Goal: Task Accomplishment & Management: Use online tool/utility

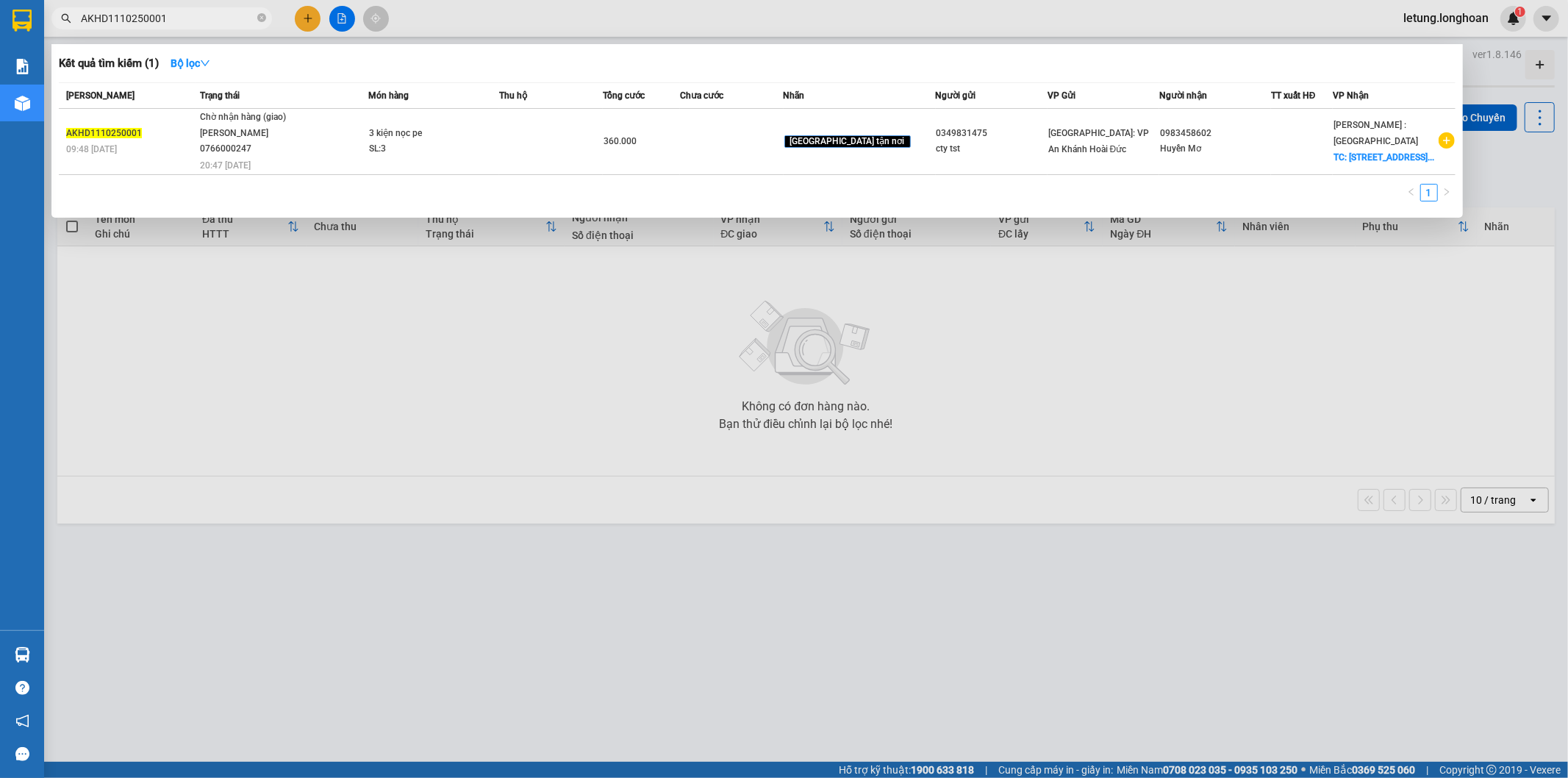
click at [116, 20] on input "AKHD1110250001" at bounding box center [168, 18] width 173 height 16
click at [186, 21] on input "AKHD1310250001" at bounding box center [168, 18] width 173 height 16
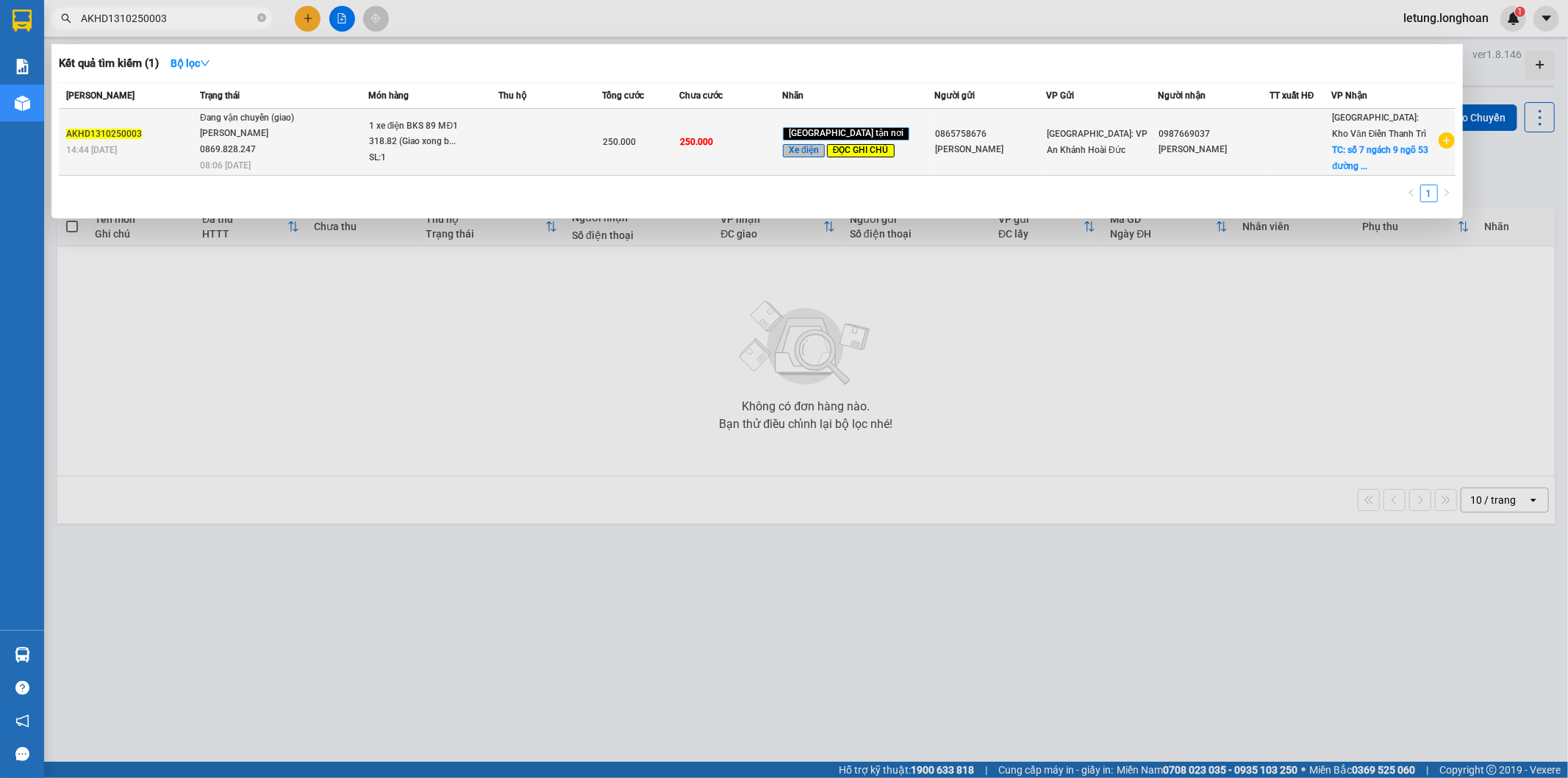
type input "AKHD1310250003"
click at [499, 135] on span "1 xe điện BKS 89 MĐ1 318.82 (Giao xong b... SL: 1" at bounding box center [434, 142] width 129 height 47
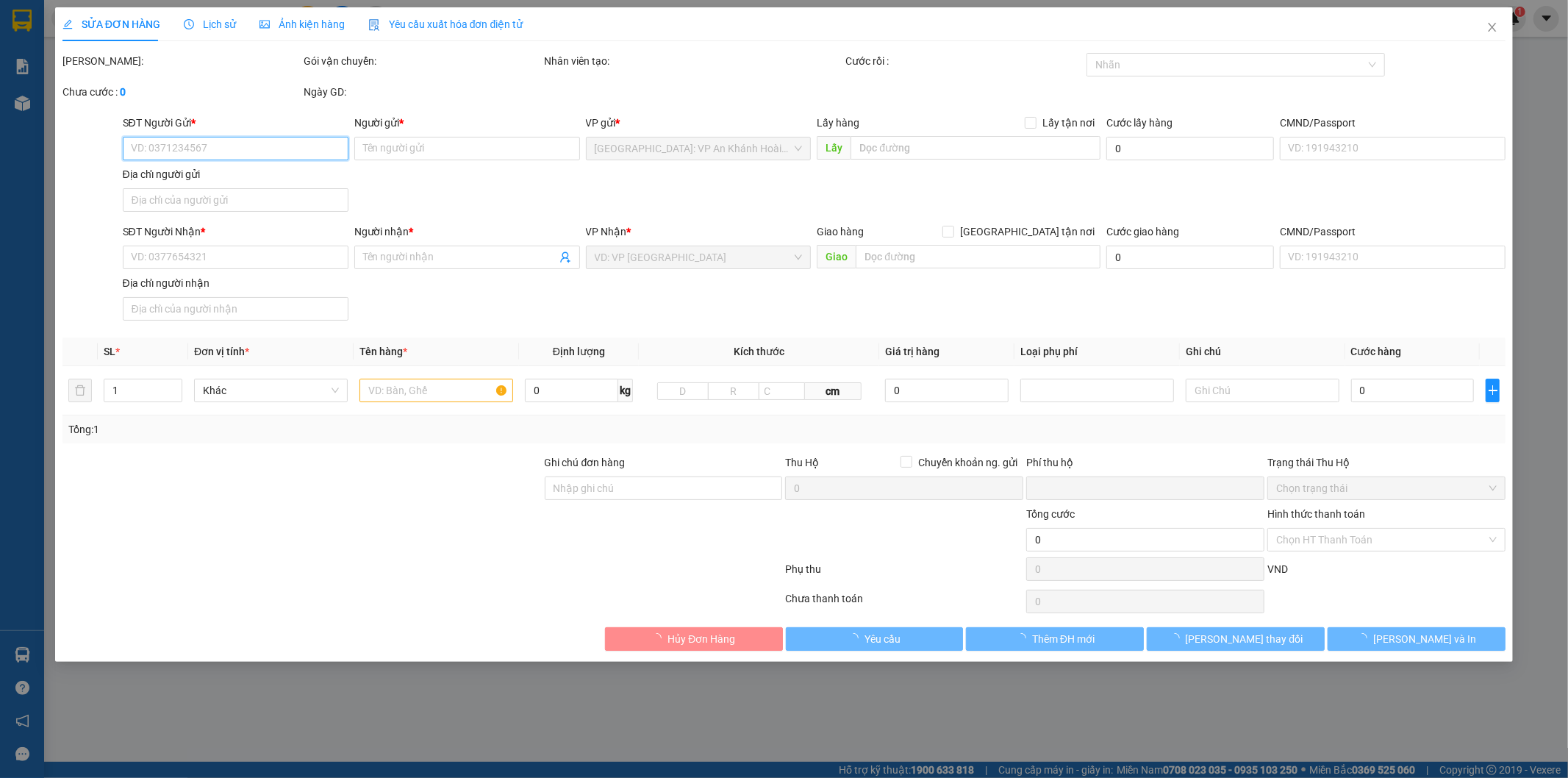
type input "0865758676"
type input "[PERSON_NAME]"
type input "0987669037"
type input "[PERSON_NAME]"
checkbox input "true"
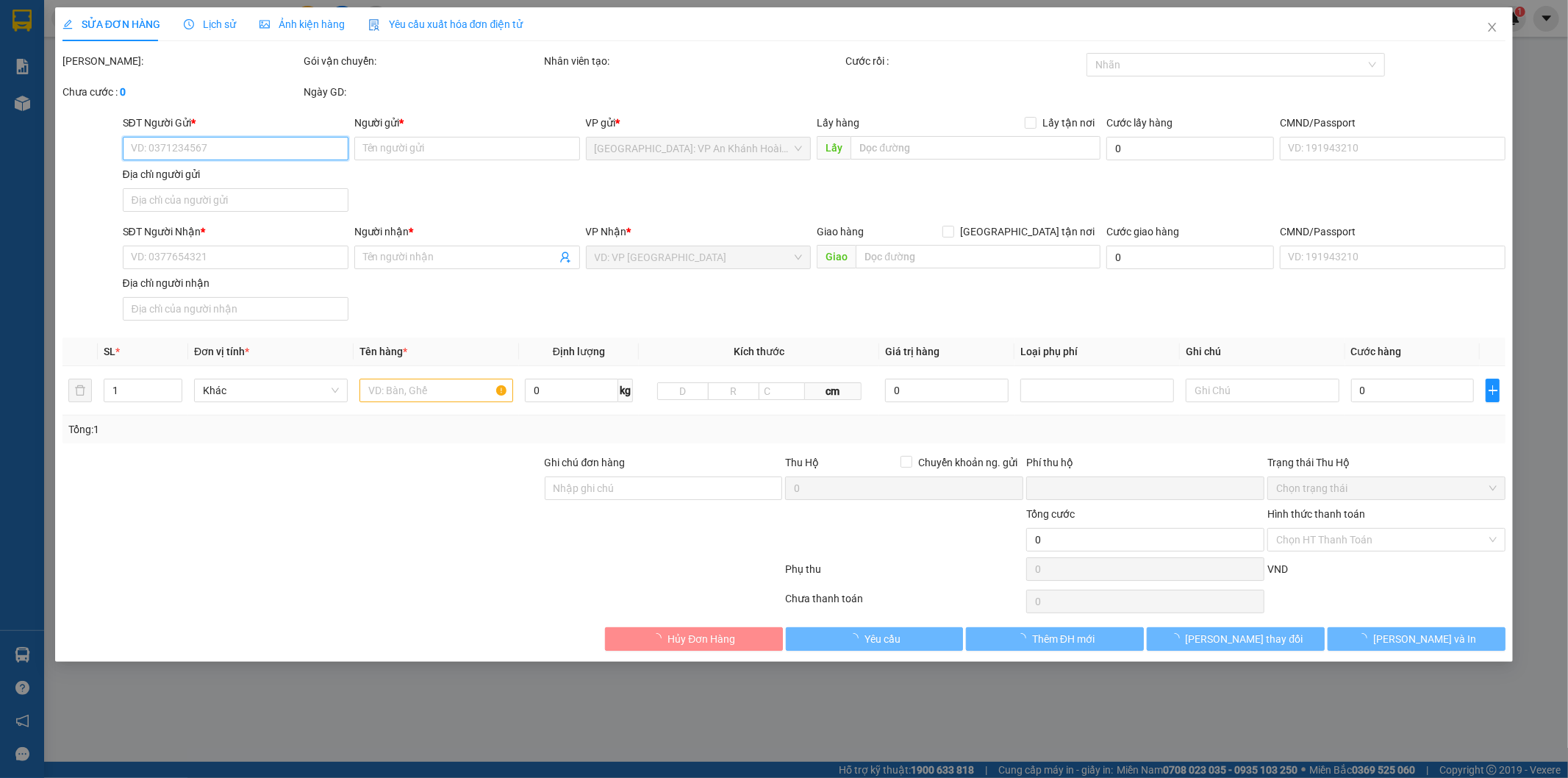
type input "số 7 ngách 9 ngõ 53 đường [GEOGRAPHIC_DATA] nam [GEOGRAPHIC_DATA] [GEOGRAPHIC_D…"
type input "1 chìa khóa quấn tay lái, 2 gương. Sau khi giao xong bốc 1 xe máy về HN"
type input "0"
type input "250.000"
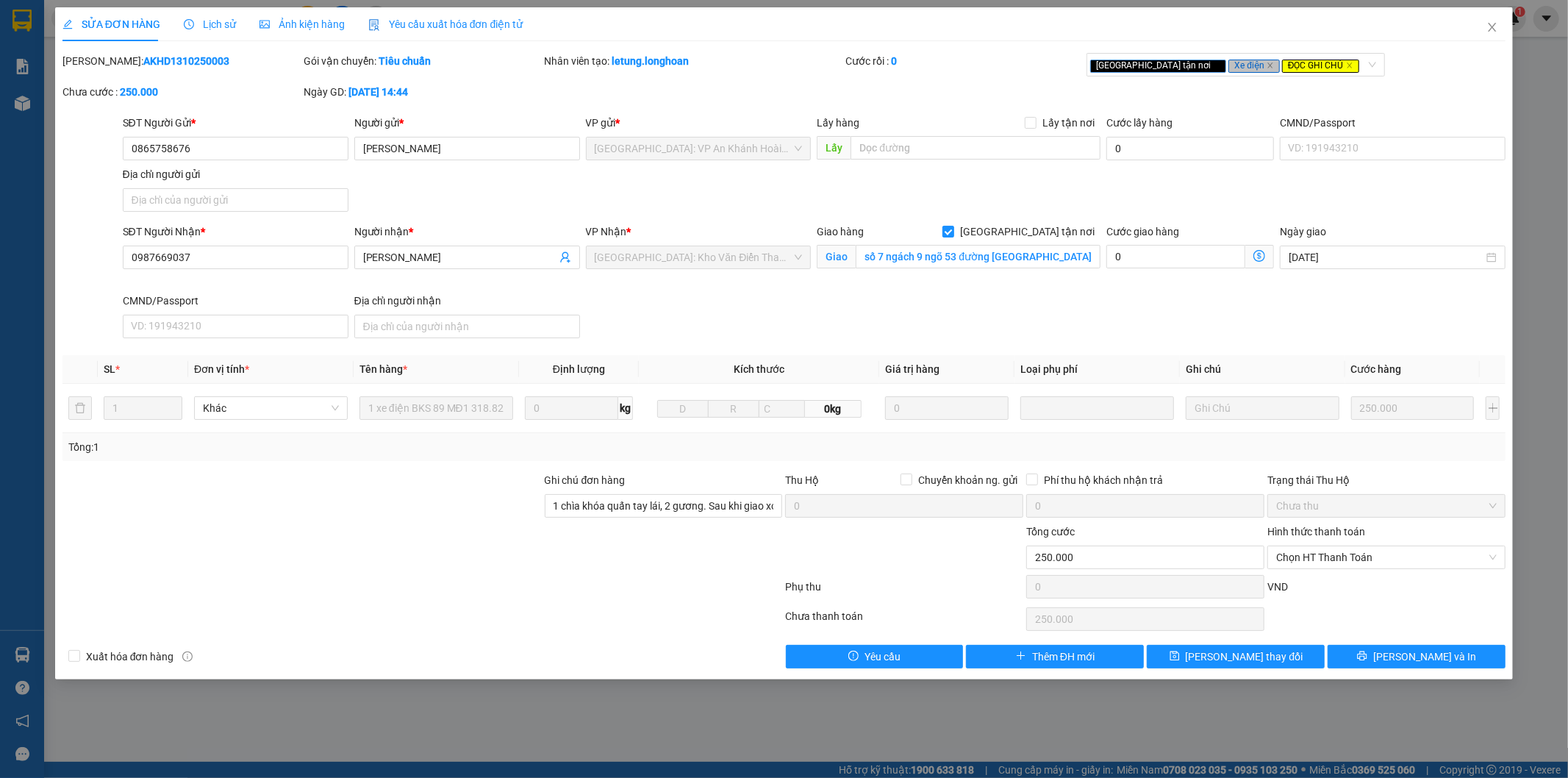
click at [221, 26] on span "Lịch sử" at bounding box center [210, 25] width 52 height 12
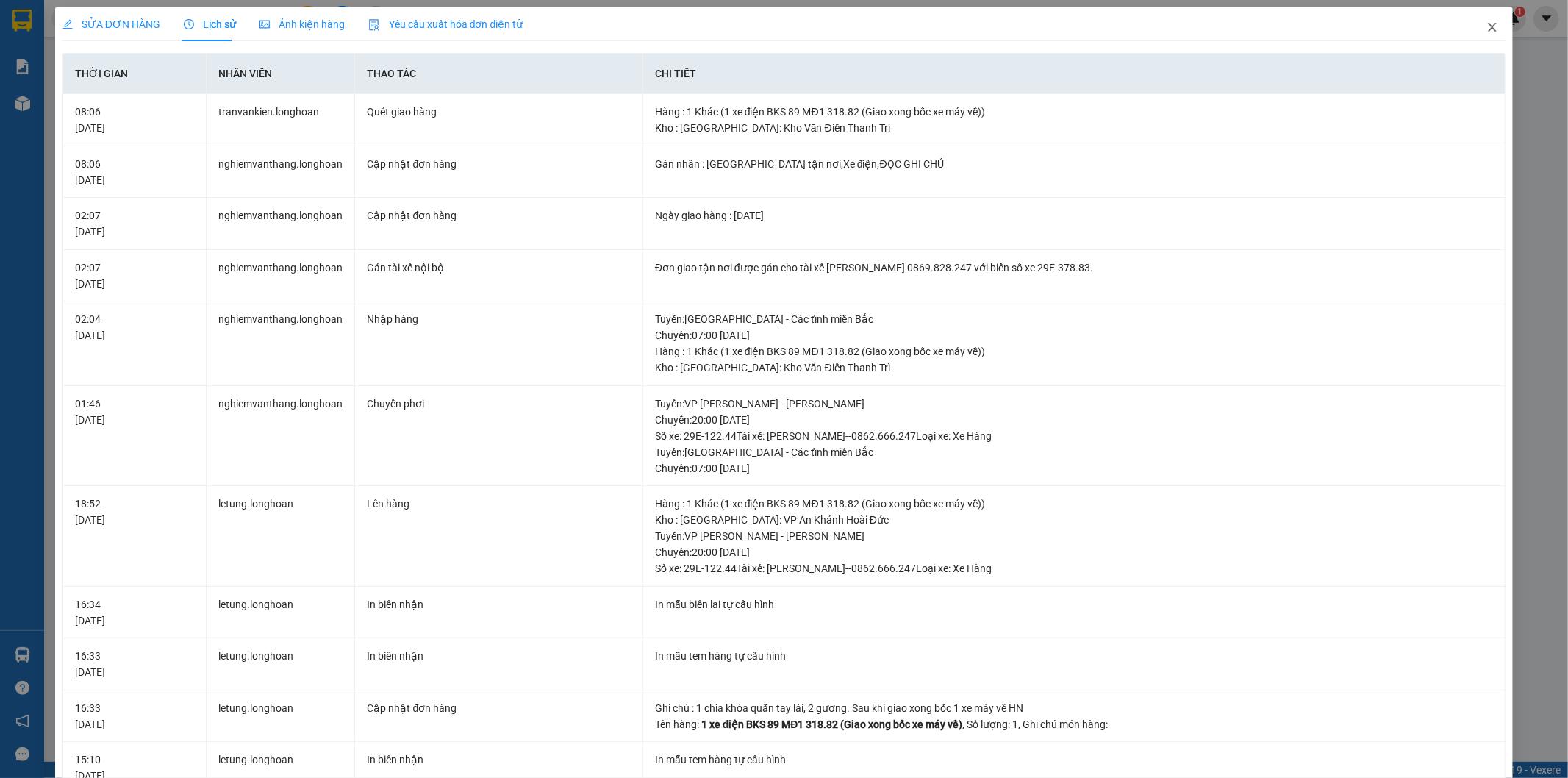
click at [1486, 28] on icon "close" at bounding box center [1492, 28] width 12 height 12
